Goal: Task Accomplishment & Management: Manage account settings

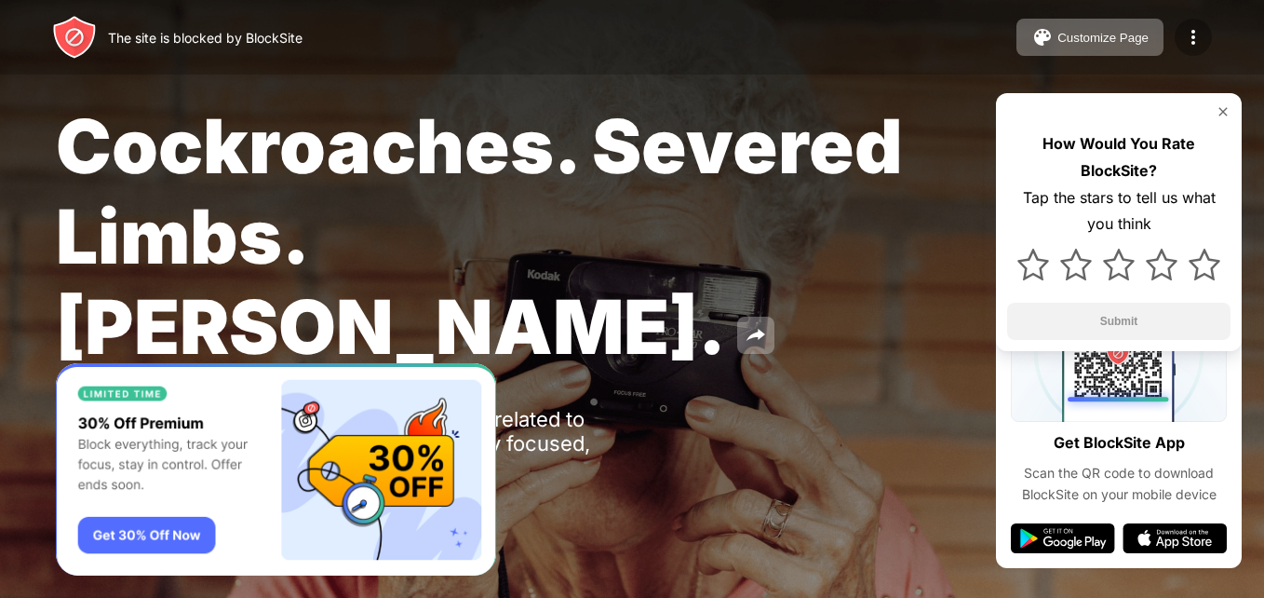
click at [1192, 34] on img at bounding box center [1193, 37] width 22 height 22
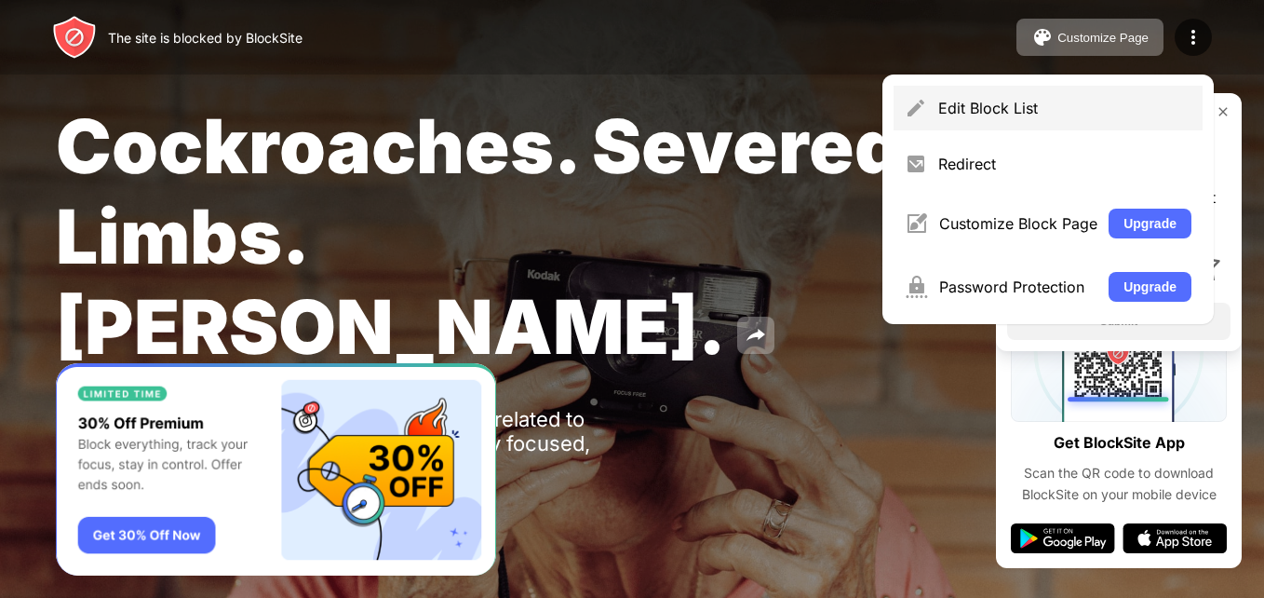
click at [990, 113] on div "Edit Block List" at bounding box center [1064, 108] width 253 height 19
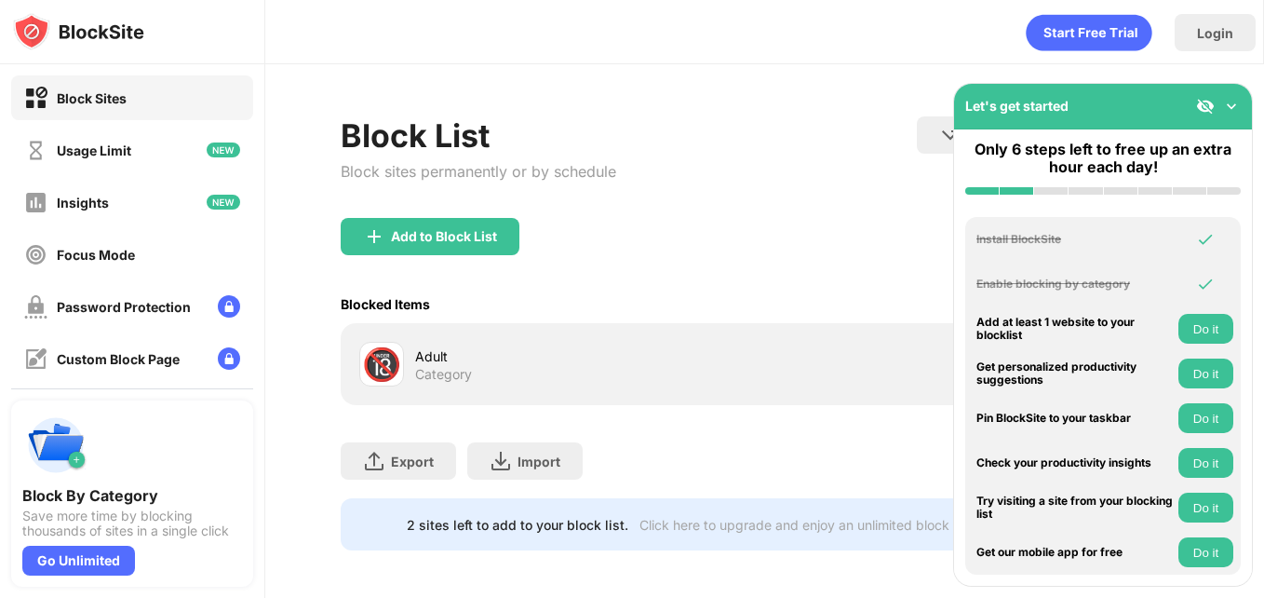
scroll to position [19, 0]
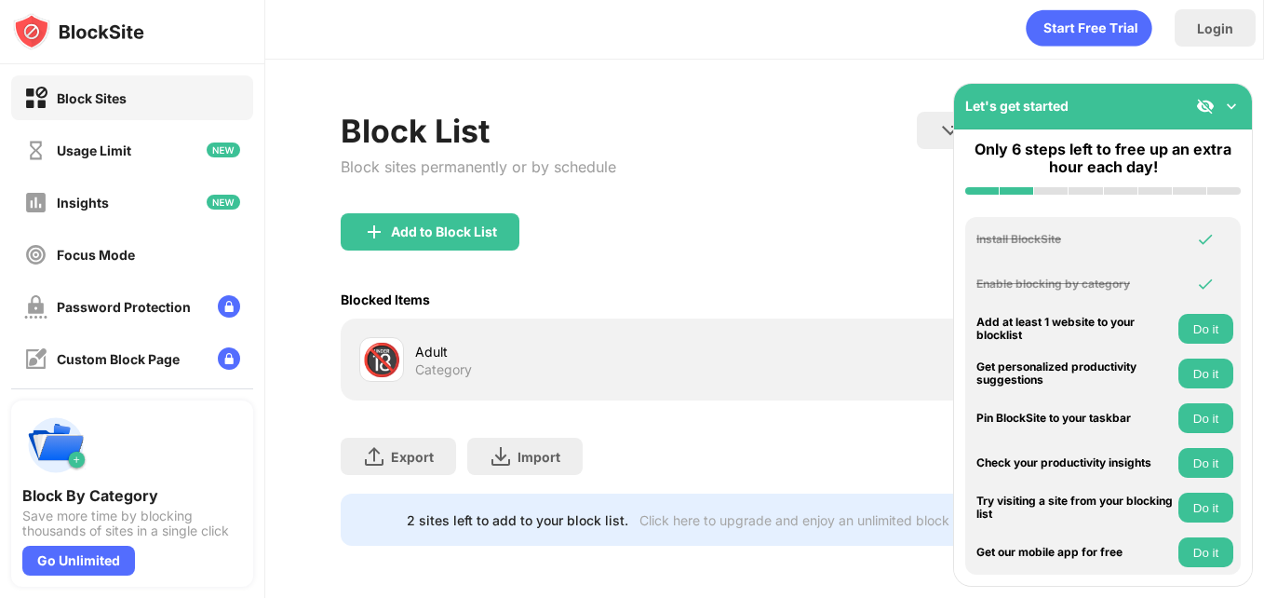
click at [532, 342] on div "Adult" at bounding box center [589, 352] width 349 height 20
click at [1202, 105] on img at bounding box center [1205, 106] width 19 height 19
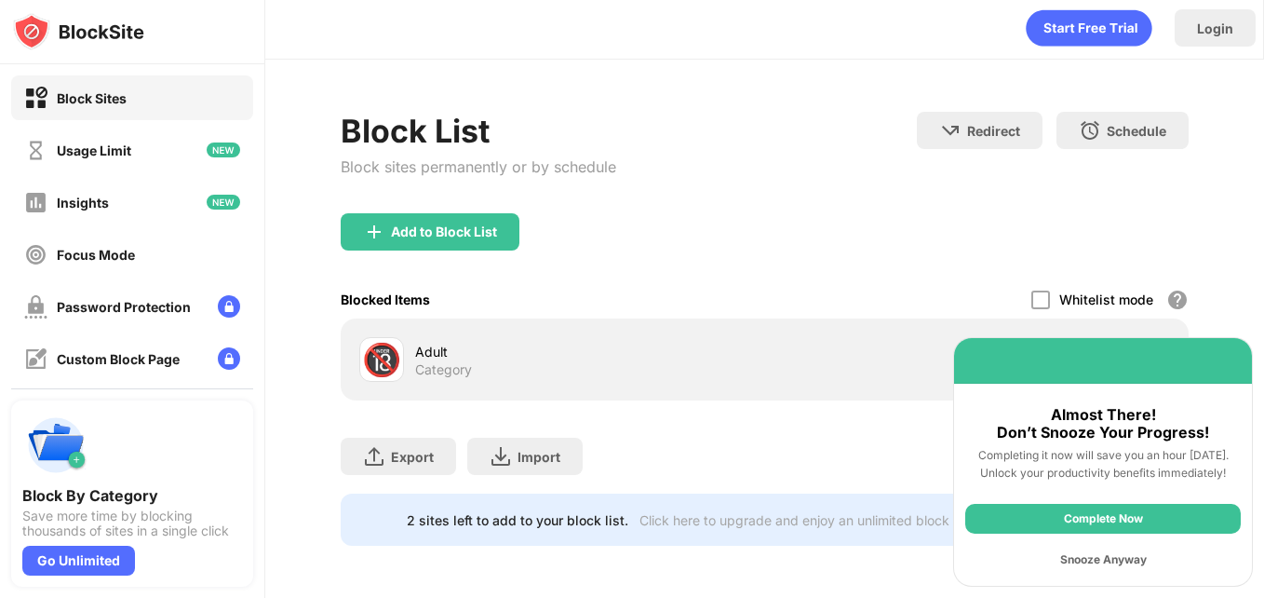
click at [1117, 557] on div "Snooze Anyway" at bounding box center [1103, 560] width 276 height 30
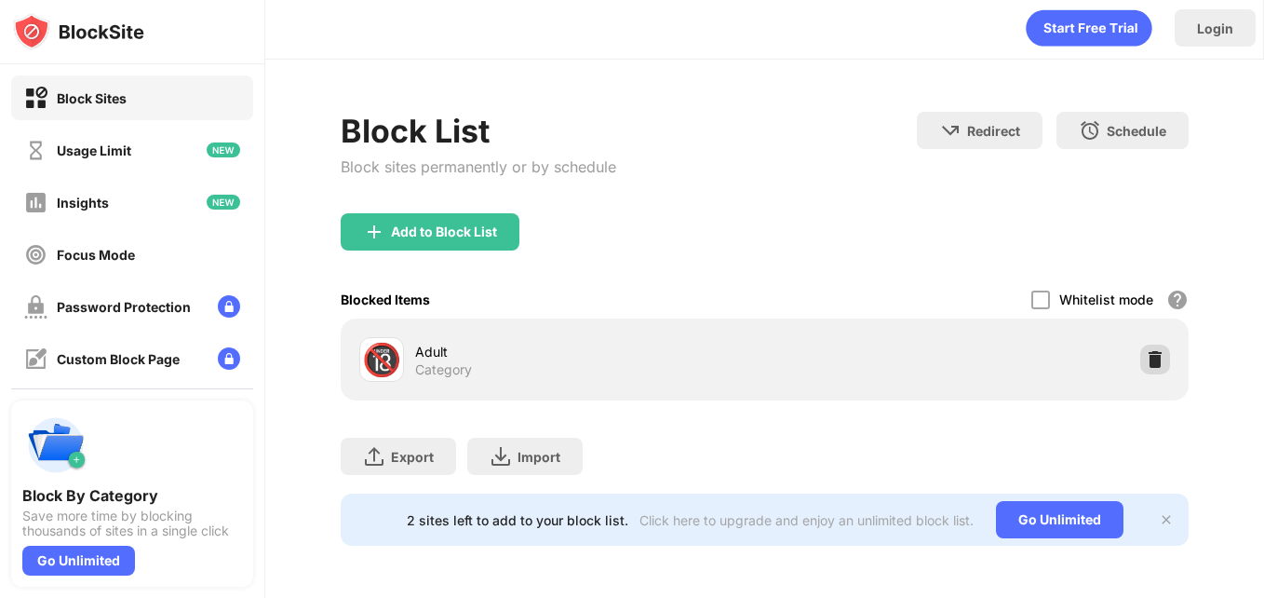
click at [1147, 350] on img at bounding box center [1155, 359] width 19 height 19
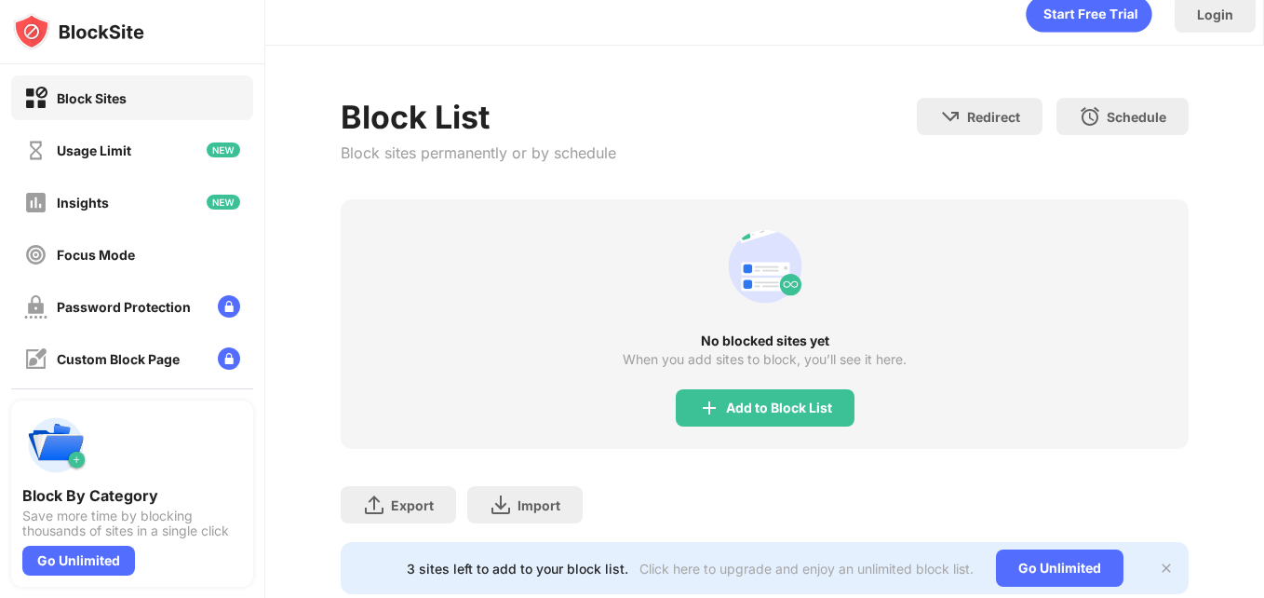
scroll to position [81, 0]
